Goal: Task Accomplishment & Management: Complete application form

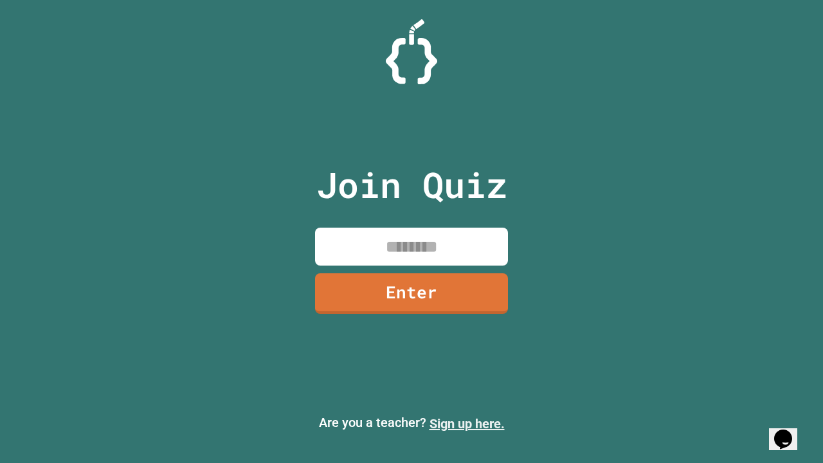
click at [467, 424] on link "Sign up here." at bounding box center [467, 423] width 75 height 15
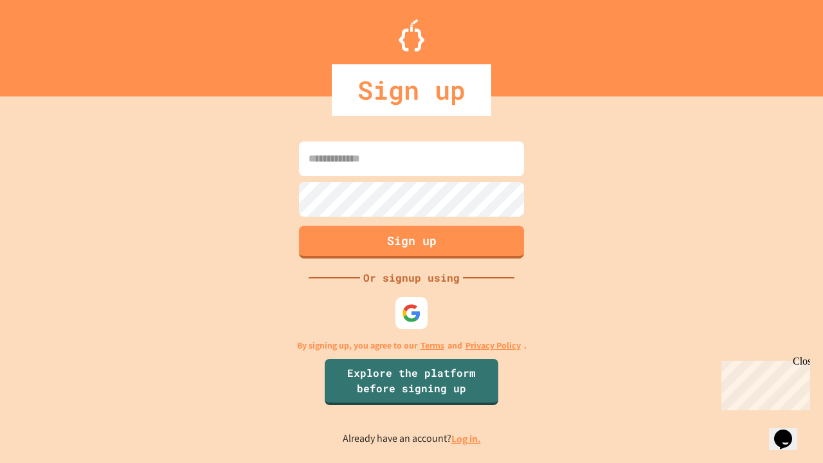
click at [467, 439] on link "Log in." at bounding box center [466, 439] width 30 height 14
